Goal: Answer question/provide support

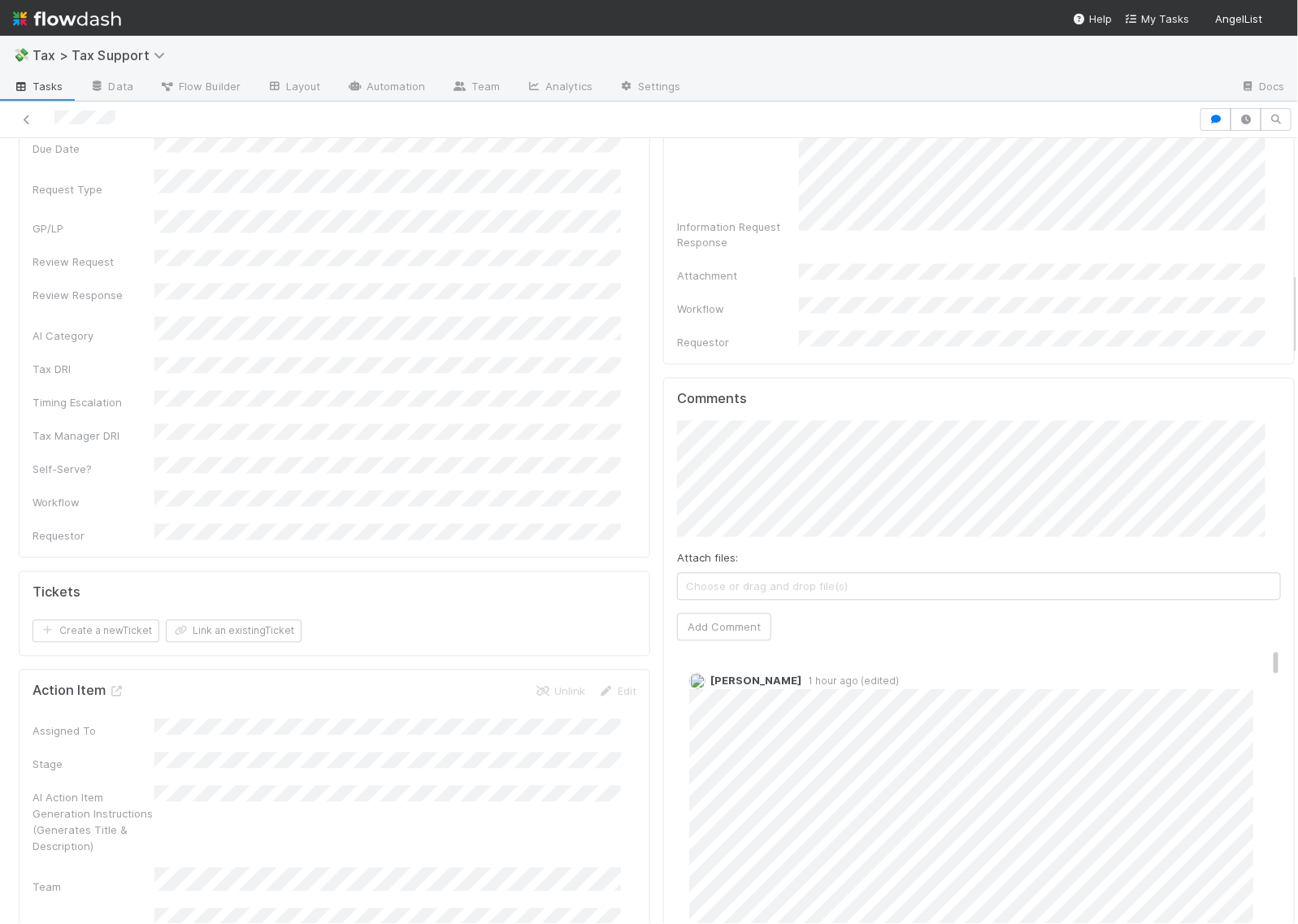
scroll to position [1219, 0]
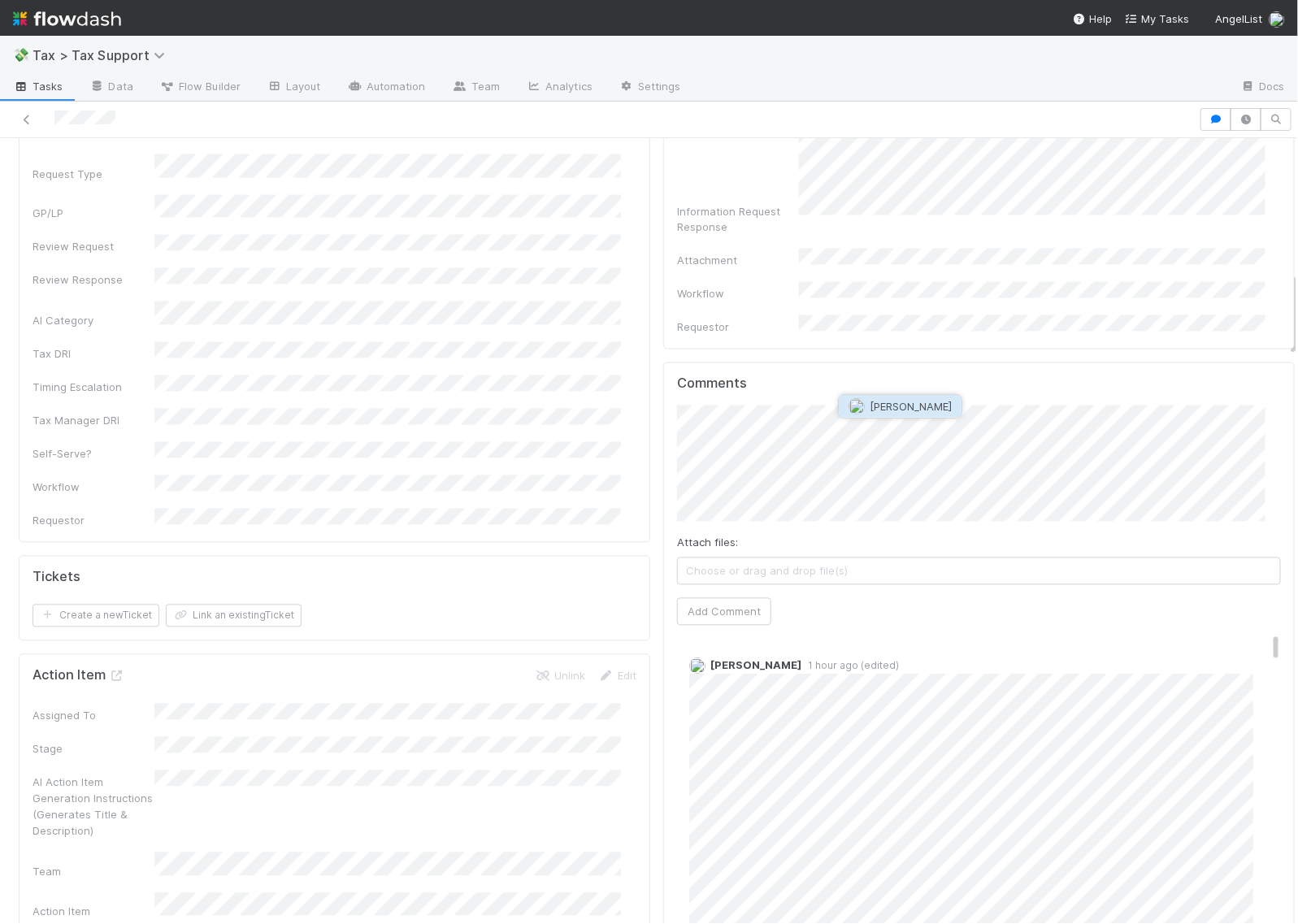
click at [922, 399] on button "[PERSON_NAME]" at bounding box center [899, 406] width 123 height 23
click at [725, 598] on button "Add Comment" at bounding box center [725, 612] width 95 height 27
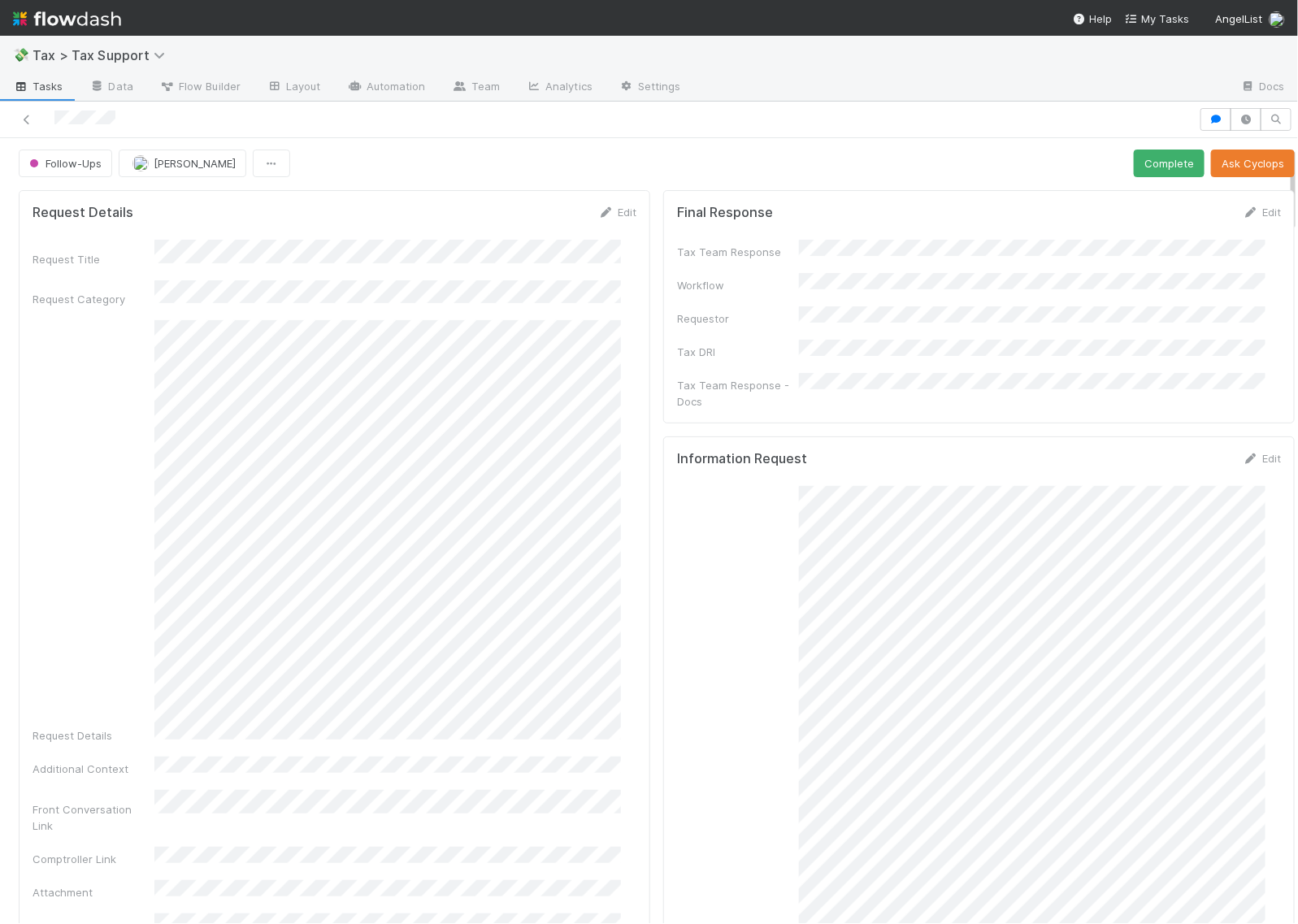
scroll to position [0, 0]
click at [67, 165] on span "Follow-Ups" at bounding box center [64, 165] width 76 height 13
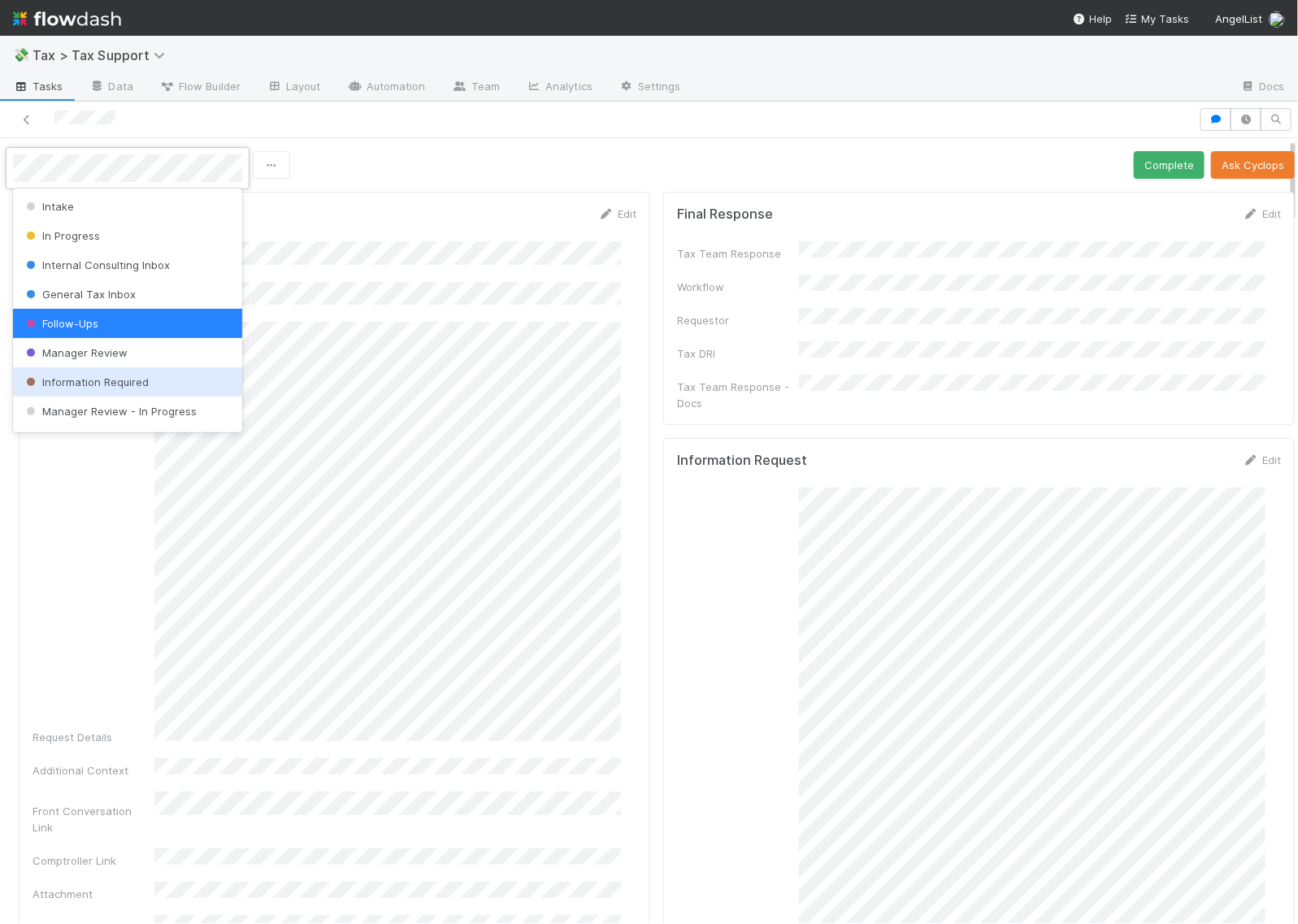
click at [98, 383] on span "Information Required" at bounding box center [86, 382] width 126 height 13
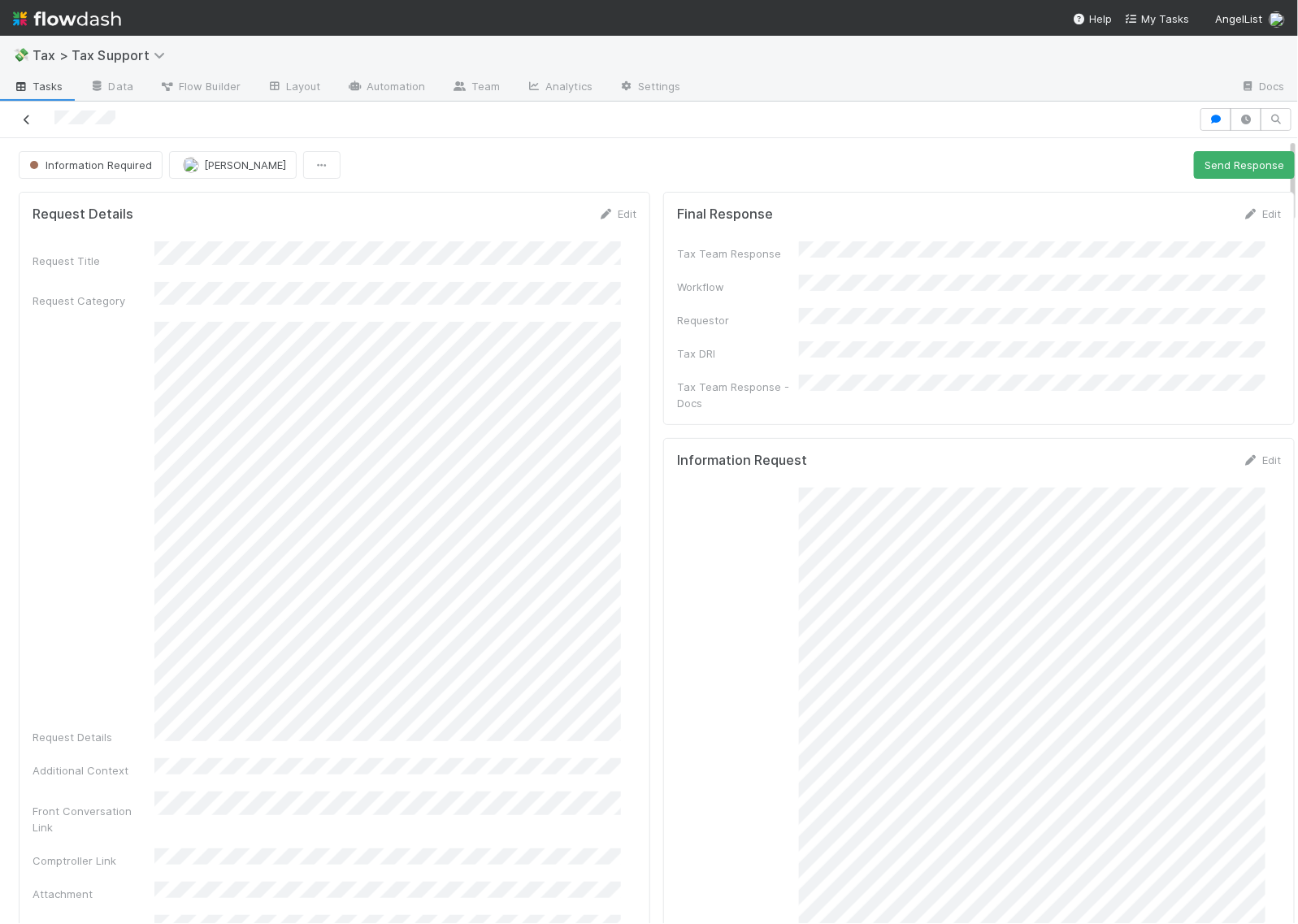
click at [29, 117] on icon at bounding box center [27, 120] width 16 height 11
